Goal: Transaction & Acquisition: Subscribe to service/newsletter

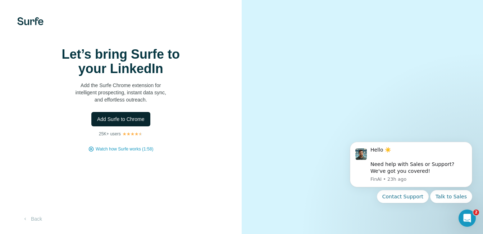
click at [128, 123] on span "Add Surfe to Chrome" at bounding box center [120, 119] width 47 height 7
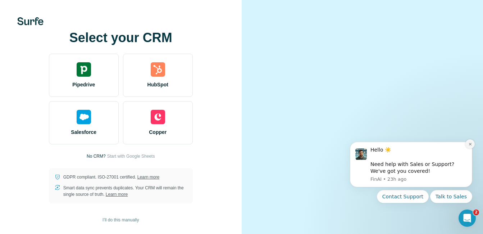
click at [471, 144] on icon "Dismiss notification" at bounding box center [471, 144] width 4 height 4
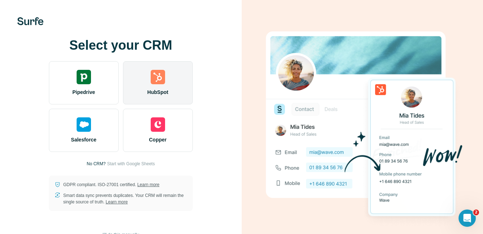
click at [159, 80] on img at bounding box center [158, 77] width 14 height 14
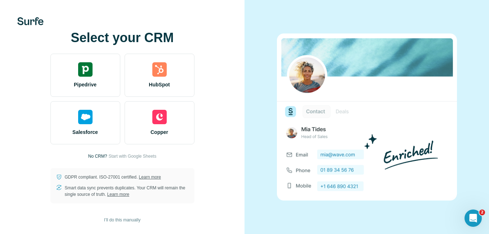
click at [315, 111] on img at bounding box center [367, 116] width 180 height 167
click at [339, 112] on img at bounding box center [367, 116] width 180 height 167
click at [347, 113] on img at bounding box center [367, 116] width 180 height 167
click at [319, 111] on img at bounding box center [367, 116] width 180 height 167
click at [116, 13] on div "Select your CRM Pipedrive HubSpot Salesforce Copper No CRM? Start with Google S…" at bounding box center [122, 117] width 244 height 234
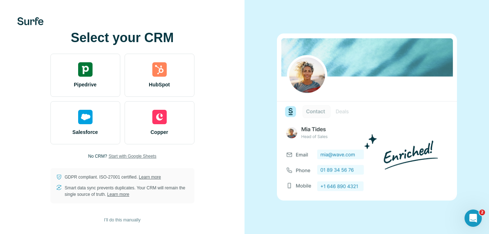
click at [124, 155] on span "Start with Google Sheets" at bounding box center [132, 156] width 48 height 6
